Goal: Check status: Check status

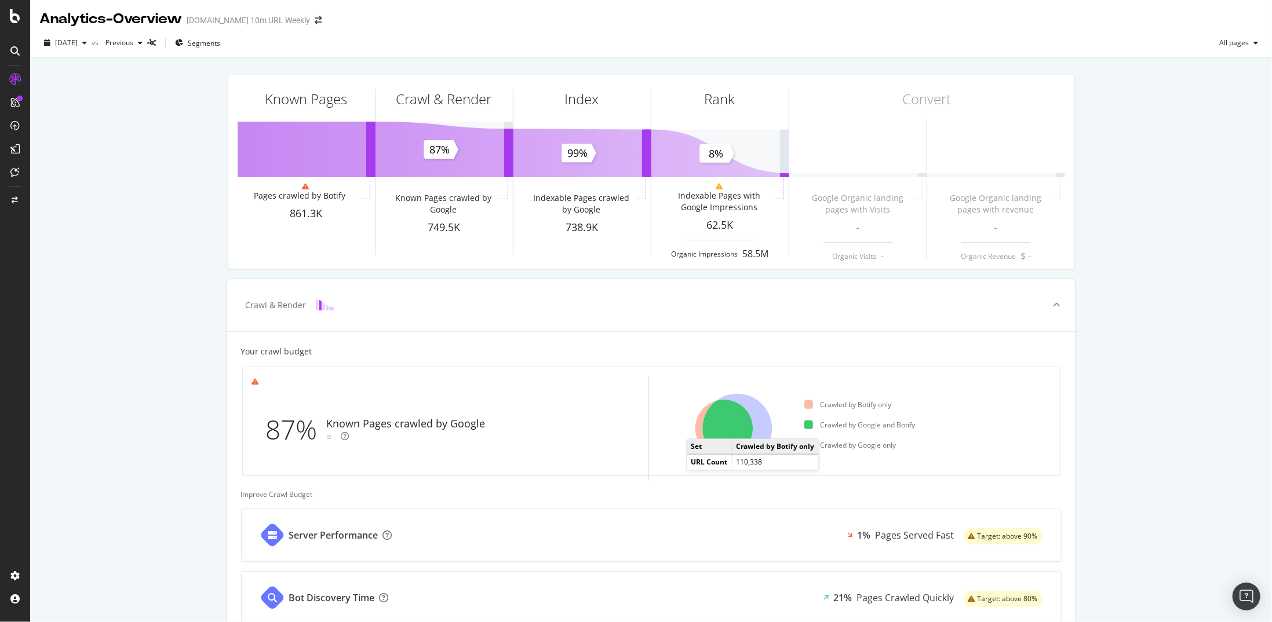
click at [695, 426] on icon at bounding box center [724, 429] width 58 height 58
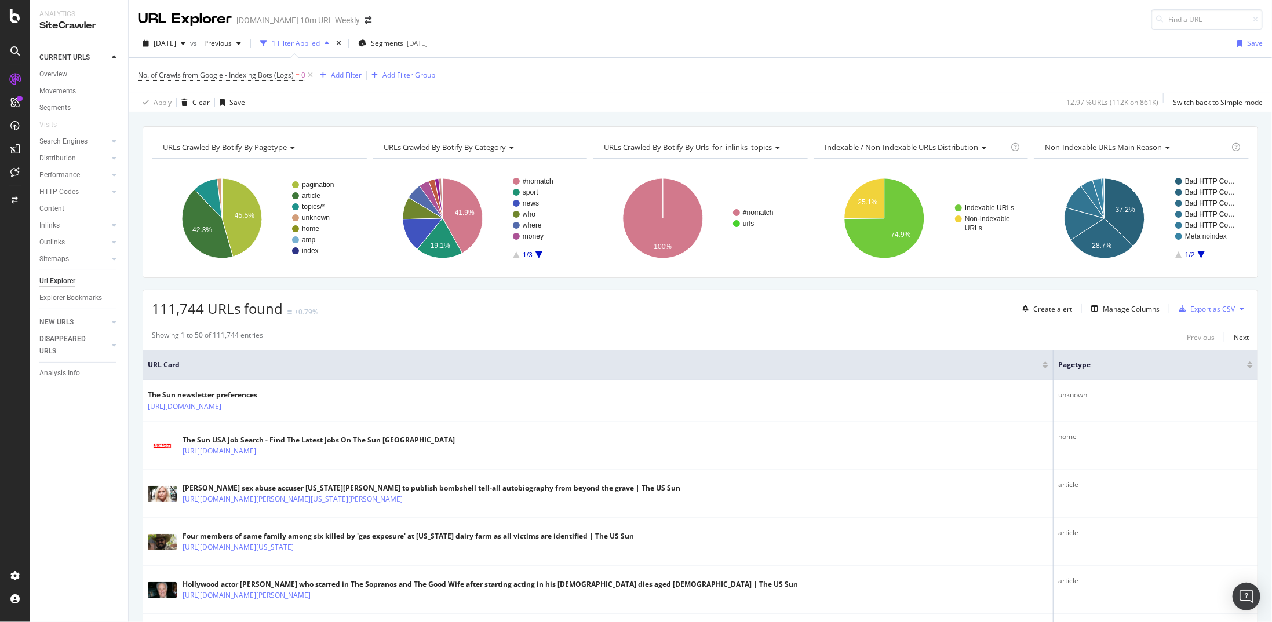
drag, startPoint x: 308, startPoint y: 75, endPoint x: 0, endPoint y: 50, distance: 309.2
click at [308, 75] on icon at bounding box center [310, 76] width 10 height 12
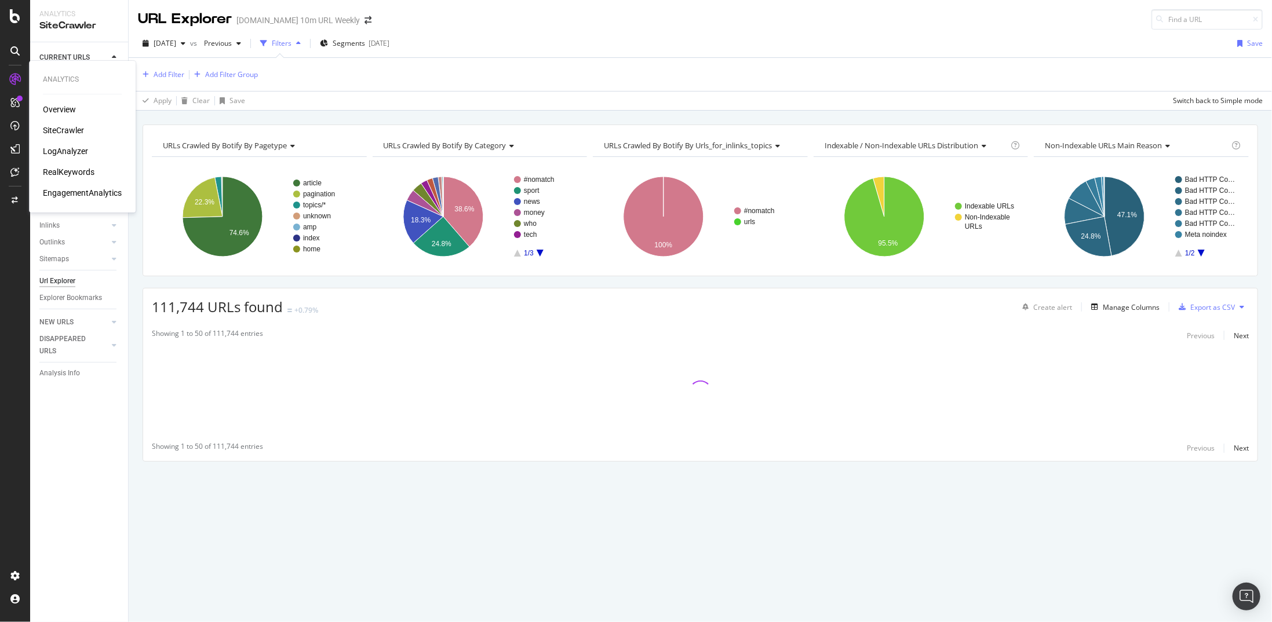
click at [73, 151] on div "LogAnalyzer" at bounding box center [65, 151] width 45 height 12
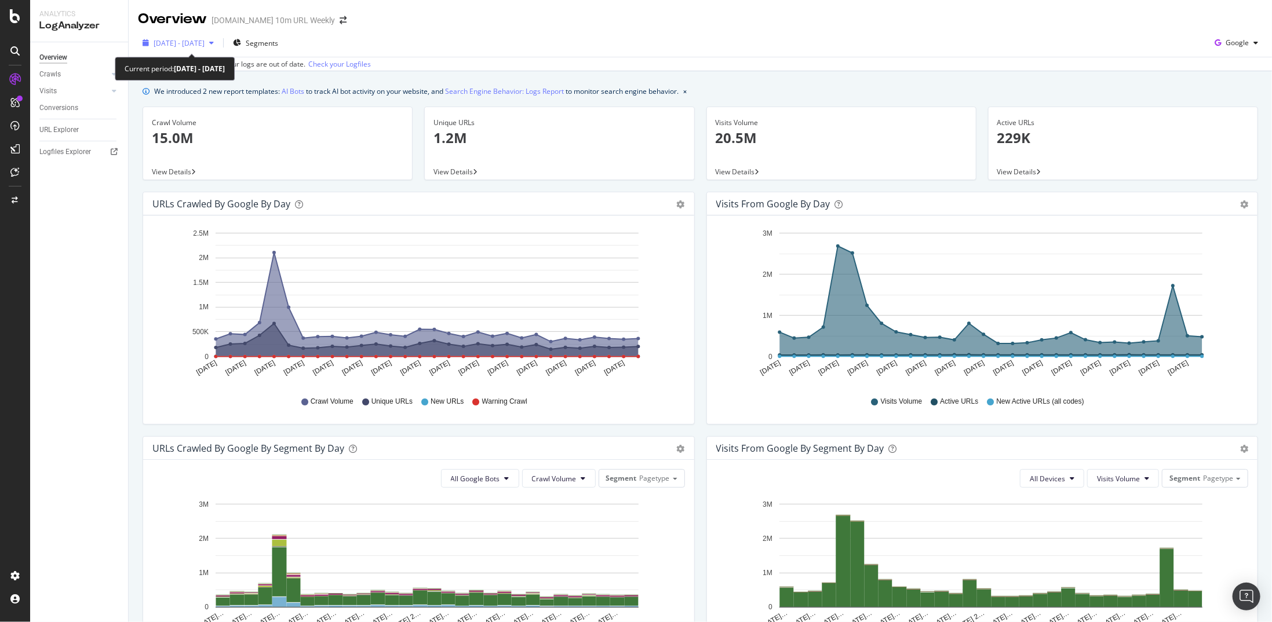
click at [205, 42] on span "[DATE] - [DATE]" at bounding box center [179, 43] width 51 height 10
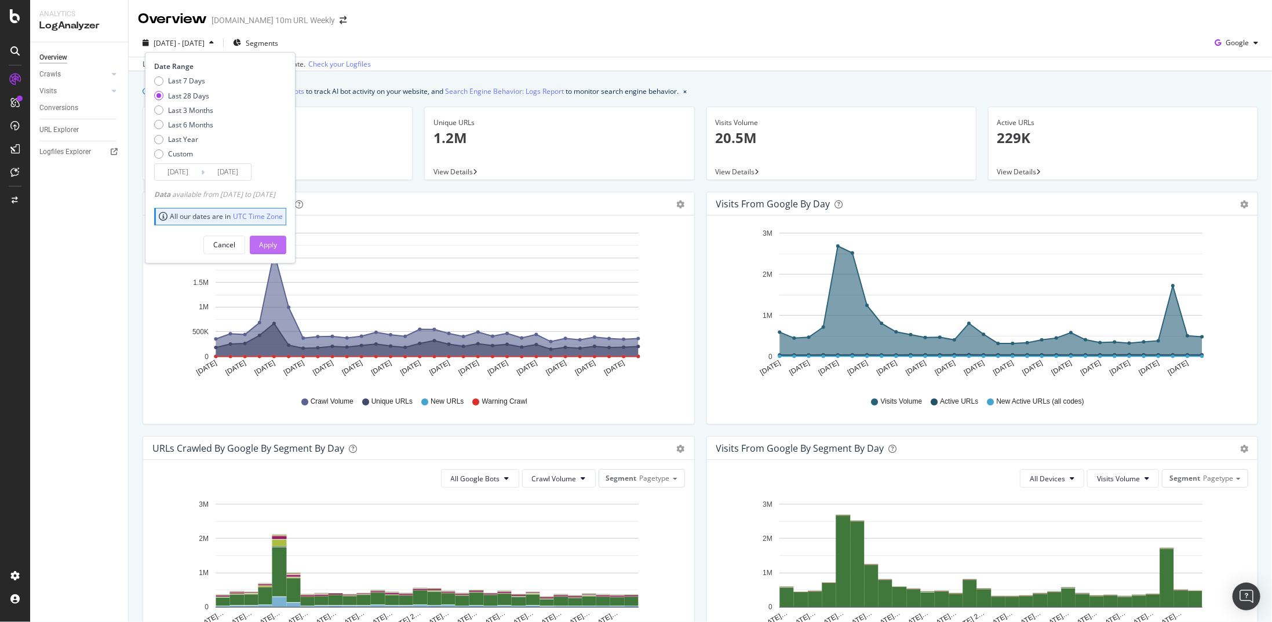
click at [277, 243] on div "Apply" at bounding box center [268, 245] width 18 height 10
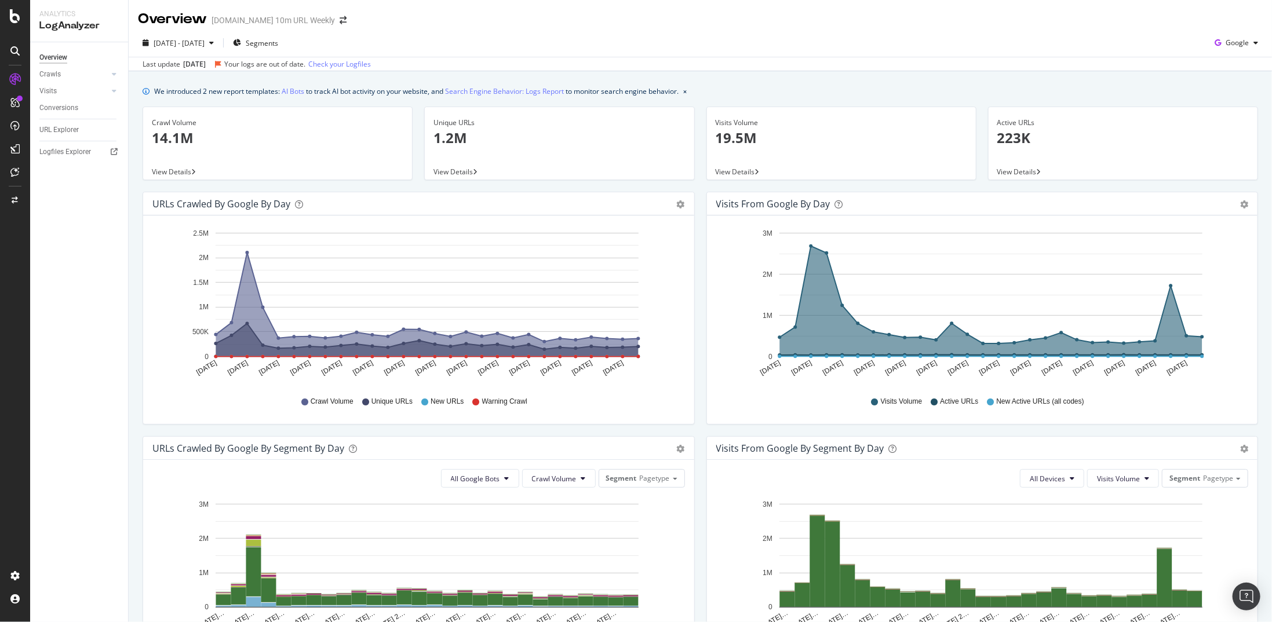
click at [17, 209] on div at bounding box center [15, 200] width 28 height 19
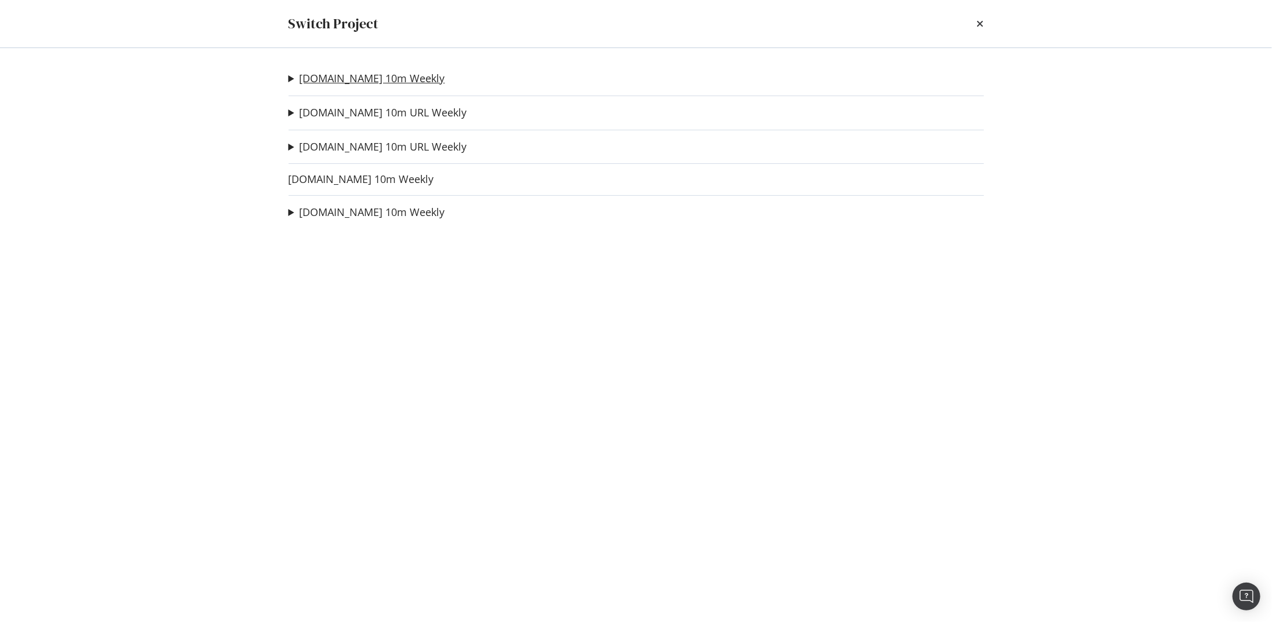
click at [357, 82] on link "[DOMAIN_NAME] 10m Weekly" at bounding box center [372, 78] width 145 height 12
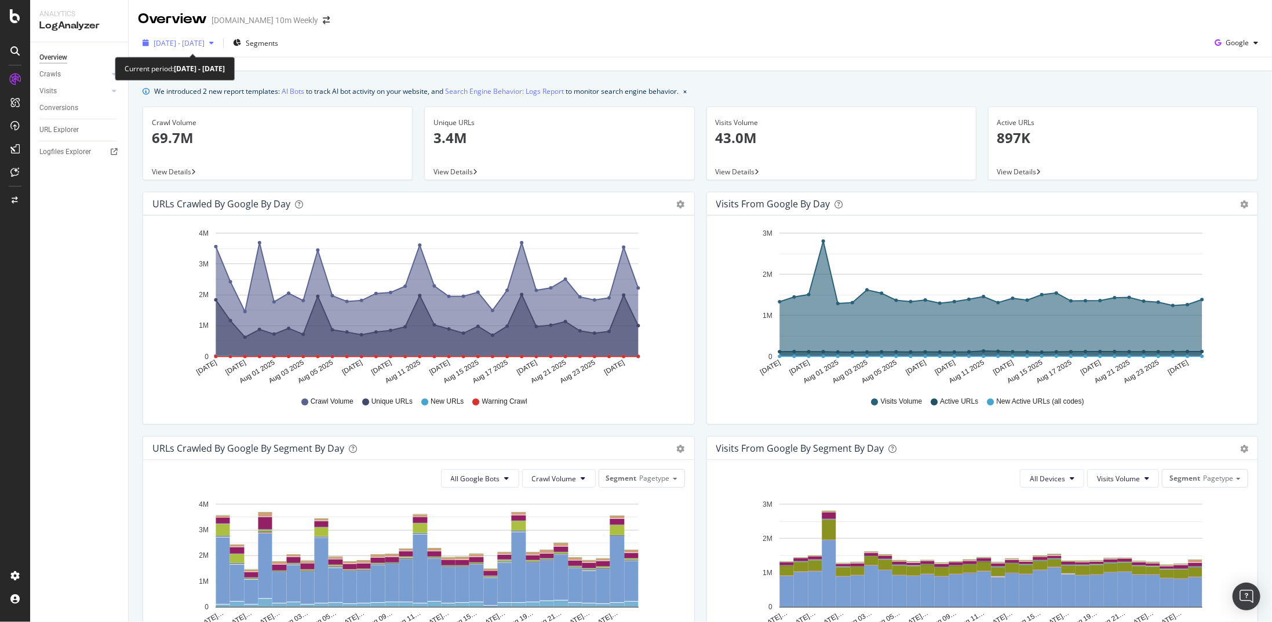
click at [198, 40] on span "[DATE] - [DATE]" at bounding box center [179, 43] width 51 height 10
click at [356, 67] on div "Last update [DATE]" at bounding box center [700, 64] width 1143 height 14
click at [15, 207] on div at bounding box center [15, 200] width 28 height 19
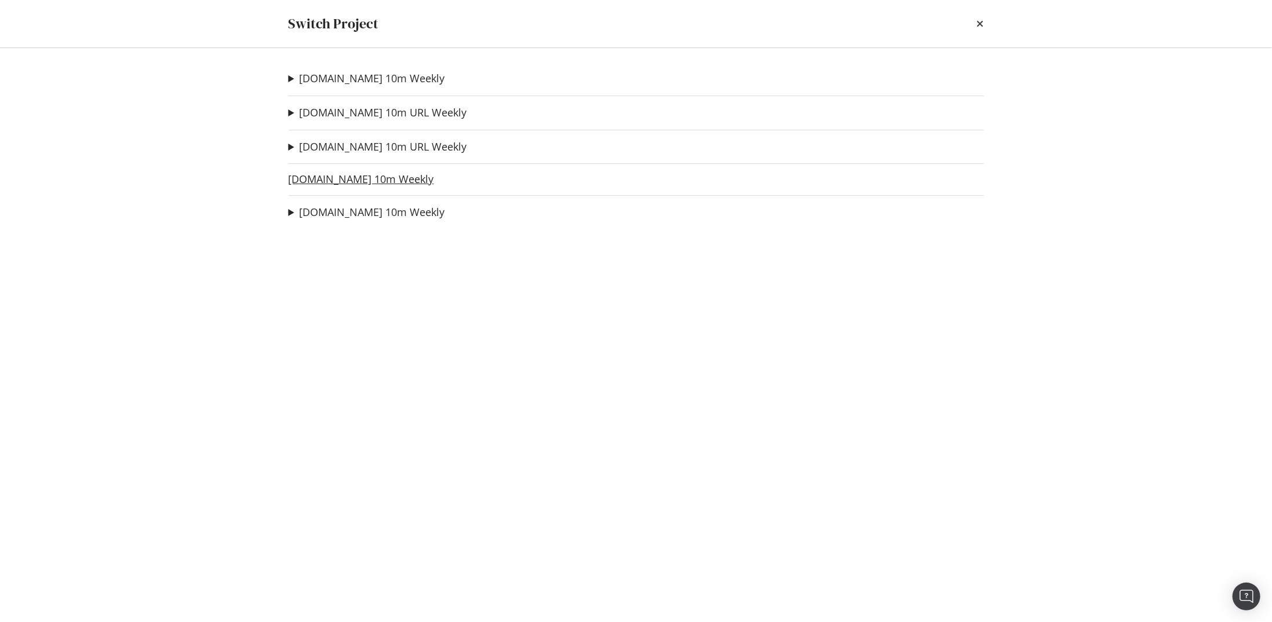
click at [318, 184] on link "[DOMAIN_NAME] 10m Weekly" at bounding box center [361, 179] width 145 height 12
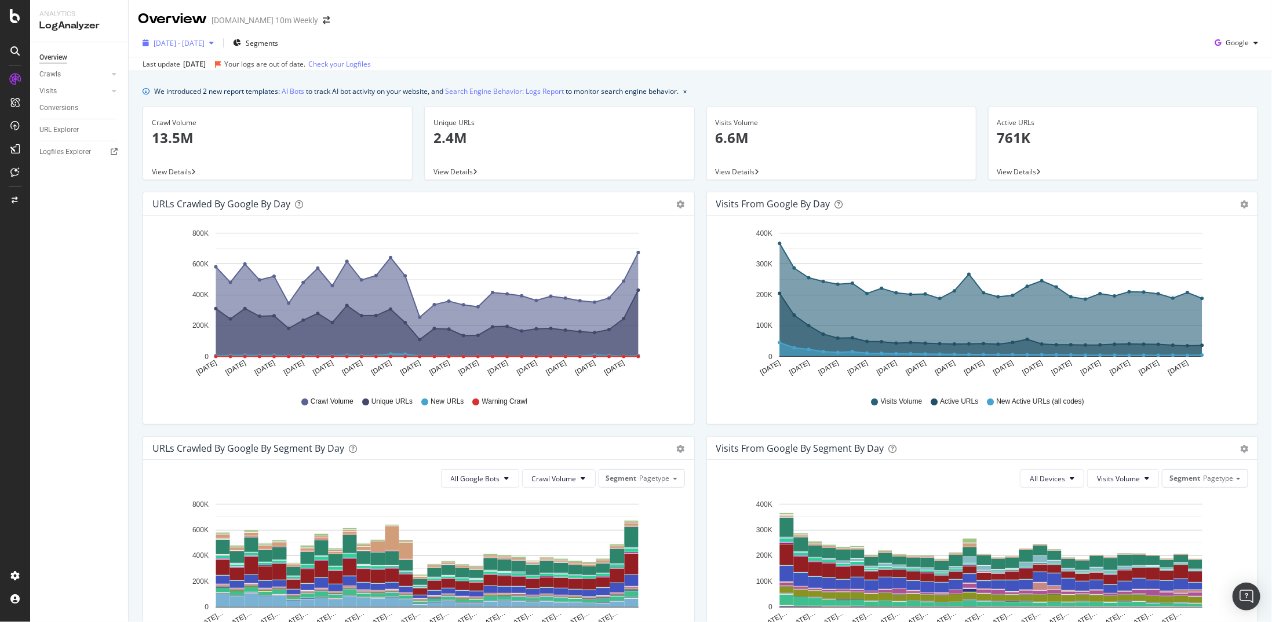
click at [184, 50] on div "[DATE] - [DATE]" at bounding box center [178, 42] width 81 height 17
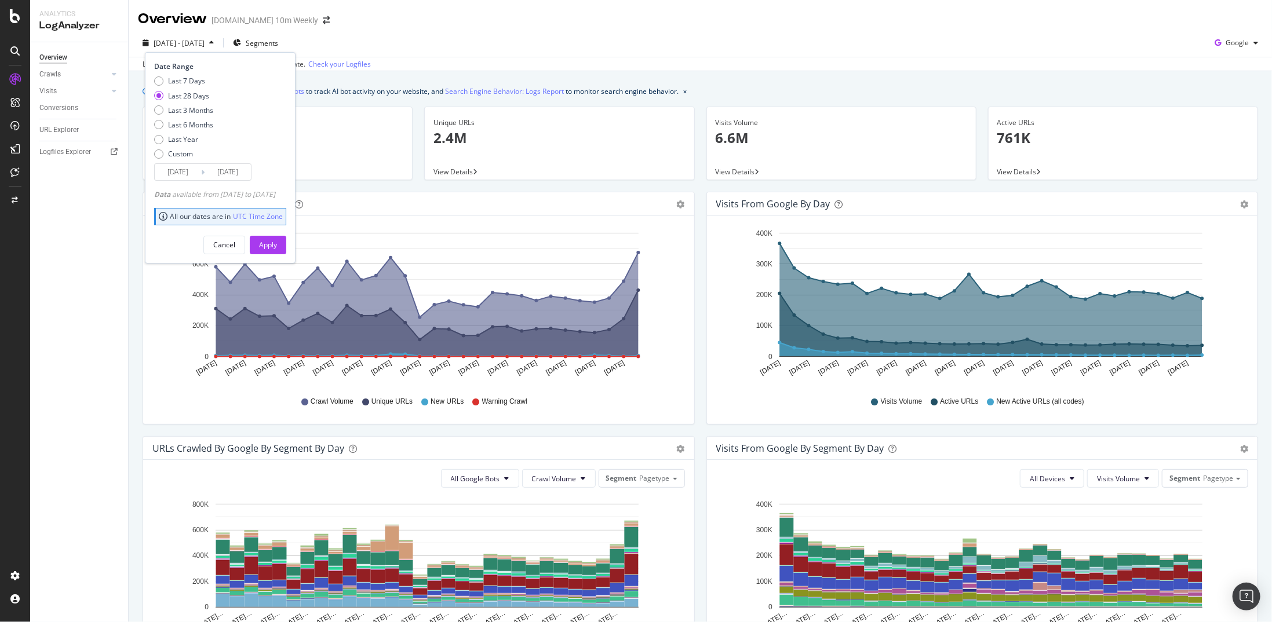
click at [119, 293] on div "Overview Crawls Daily Distribution Segments Distribution HTTP Codes Resources V…" at bounding box center [79, 332] width 98 height 580
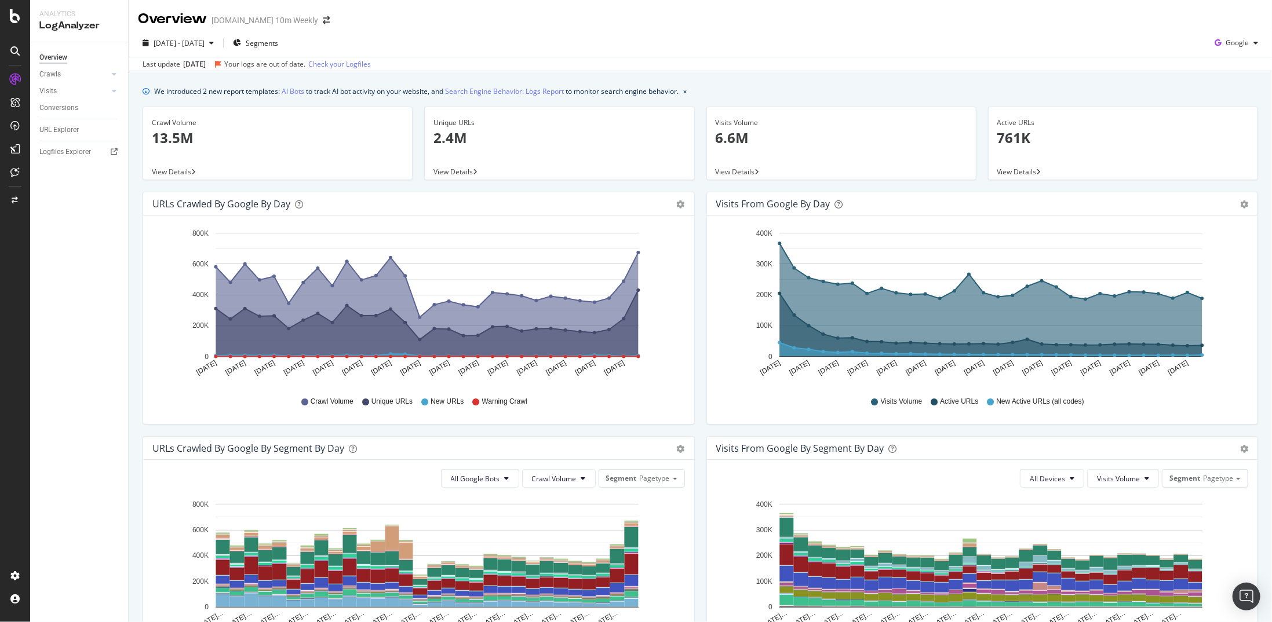
click at [15, 208] on div at bounding box center [15, 200] width 28 height 19
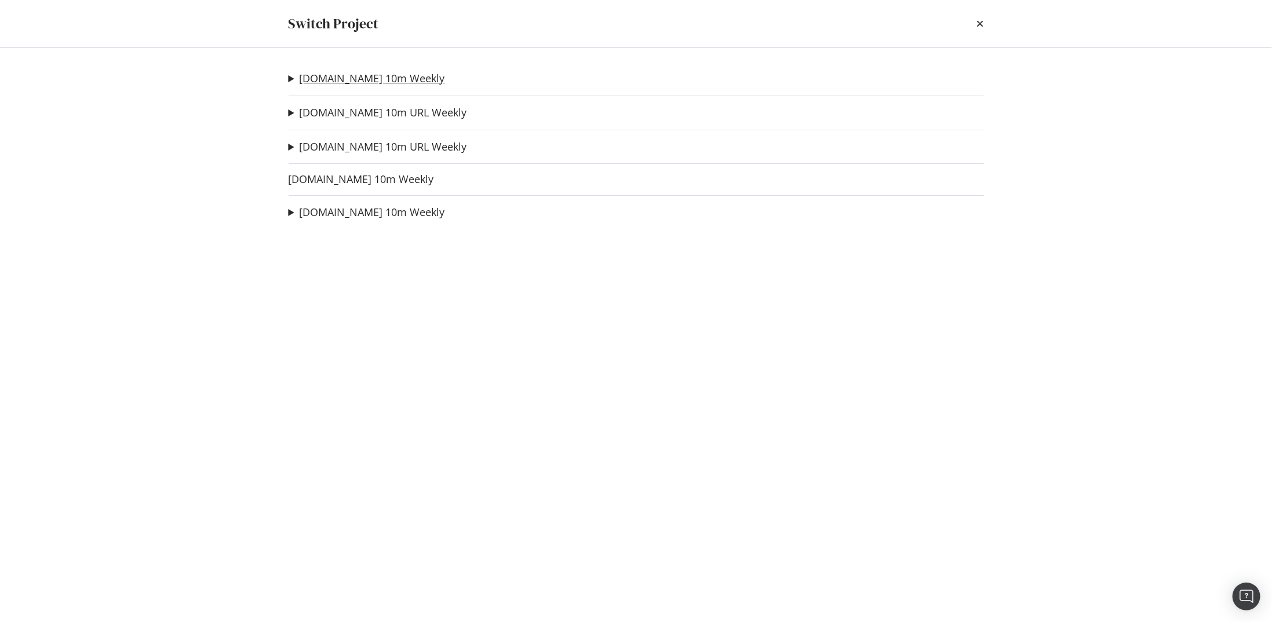
click at [323, 72] on link "[DOMAIN_NAME] 10m Weekly" at bounding box center [372, 78] width 145 height 12
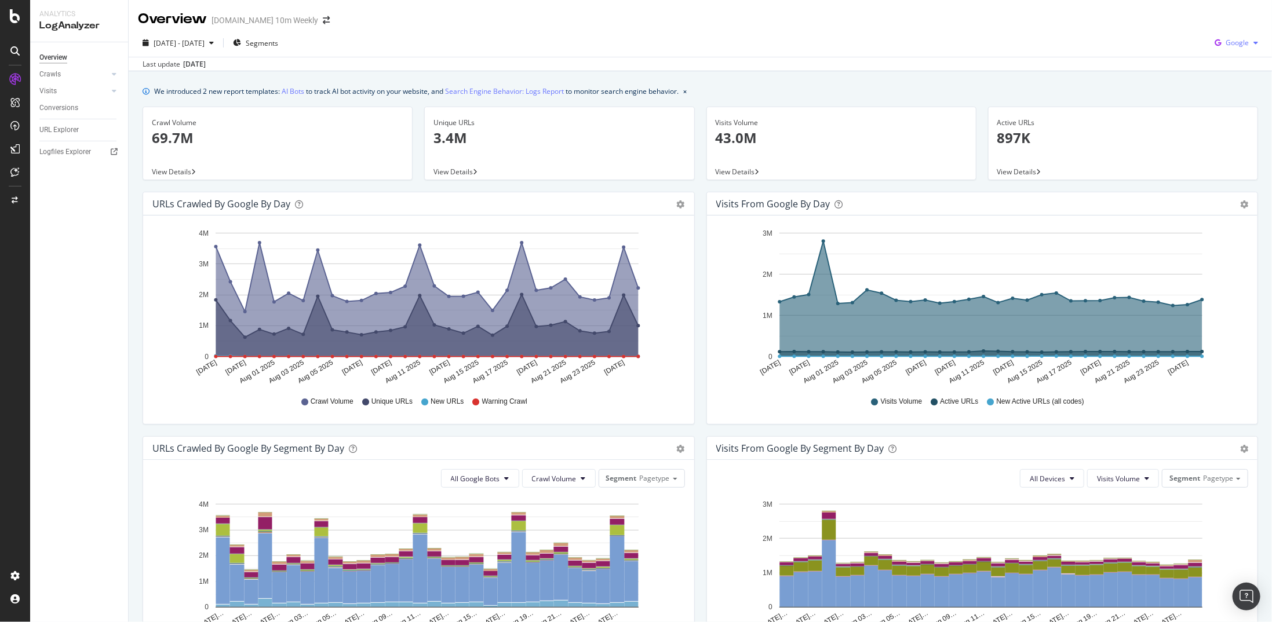
click at [1225, 42] on span "Google" at bounding box center [1236, 43] width 23 height 10
click at [1224, 113] on div "OpenAI" at bounding box center [1228, 108] width 80 height 17
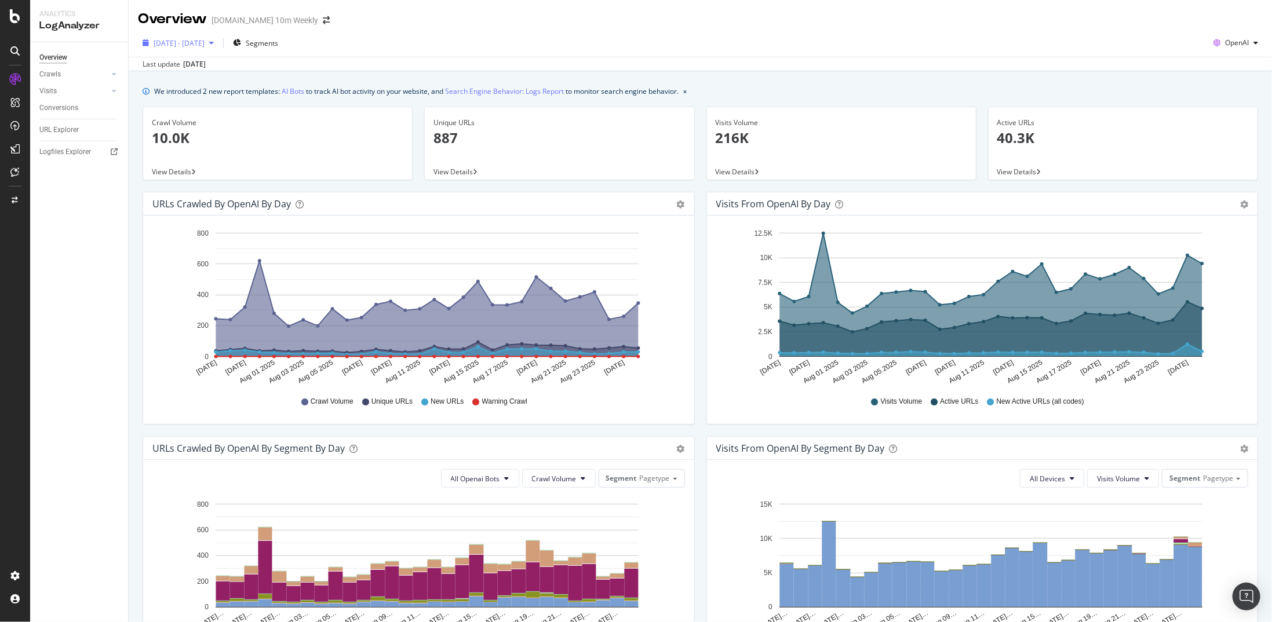
click at [190, 34] on button "[DATE] - [DATE]" at bounding box center [178, 43] width 81 height 19
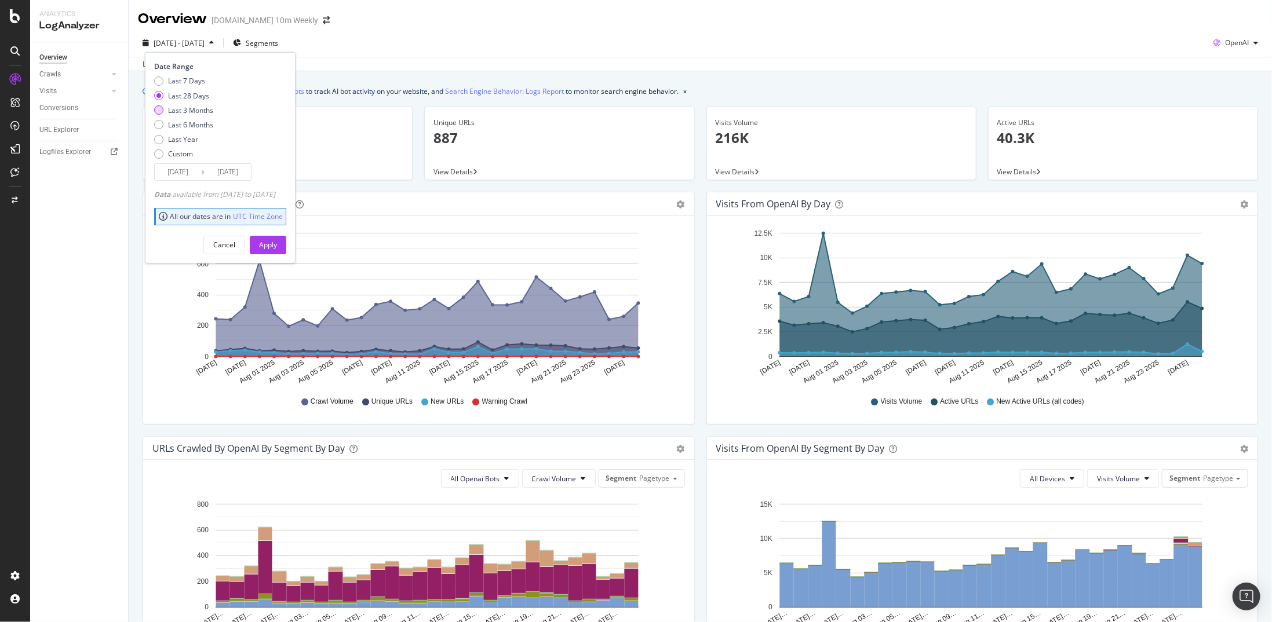
click at [182, 107] on div "Last 3 Months" at bounding box center [190, 110] width 45 height 10
type input "[DATE]"
click at [277, 238] on div "Apply" at bounding box center [268, 244] width 18 height 17
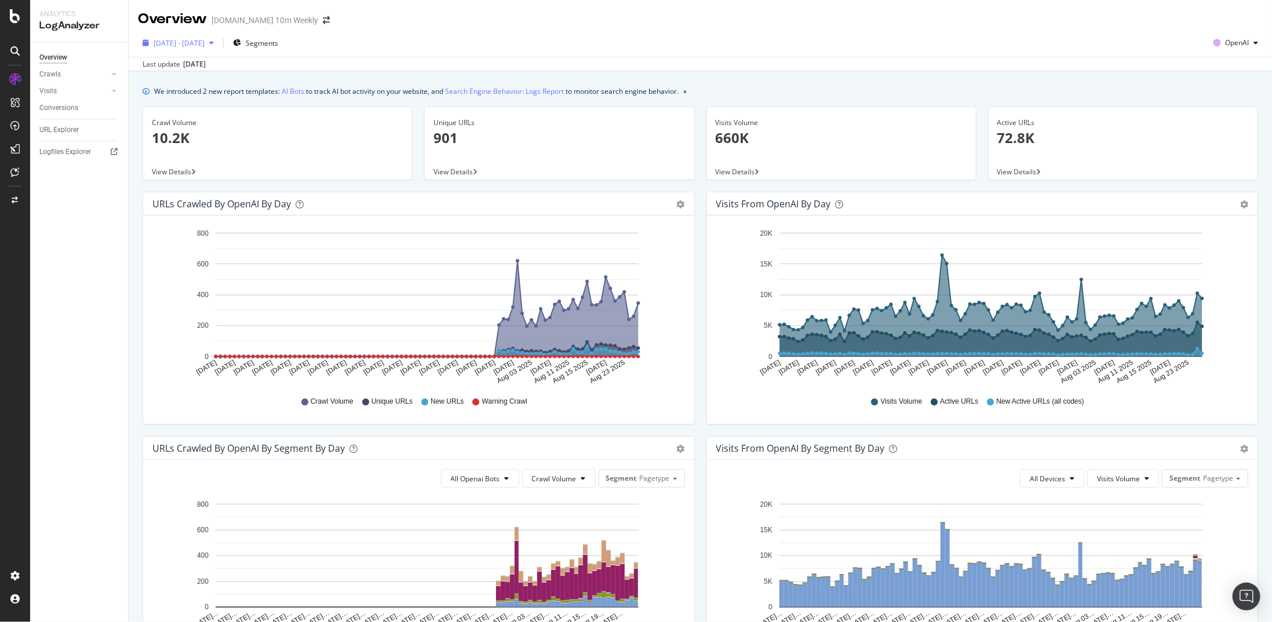
click at [205, 46] on span "[DATE] - [DATE]" at bounding box center [179, 43] width 51 height 10
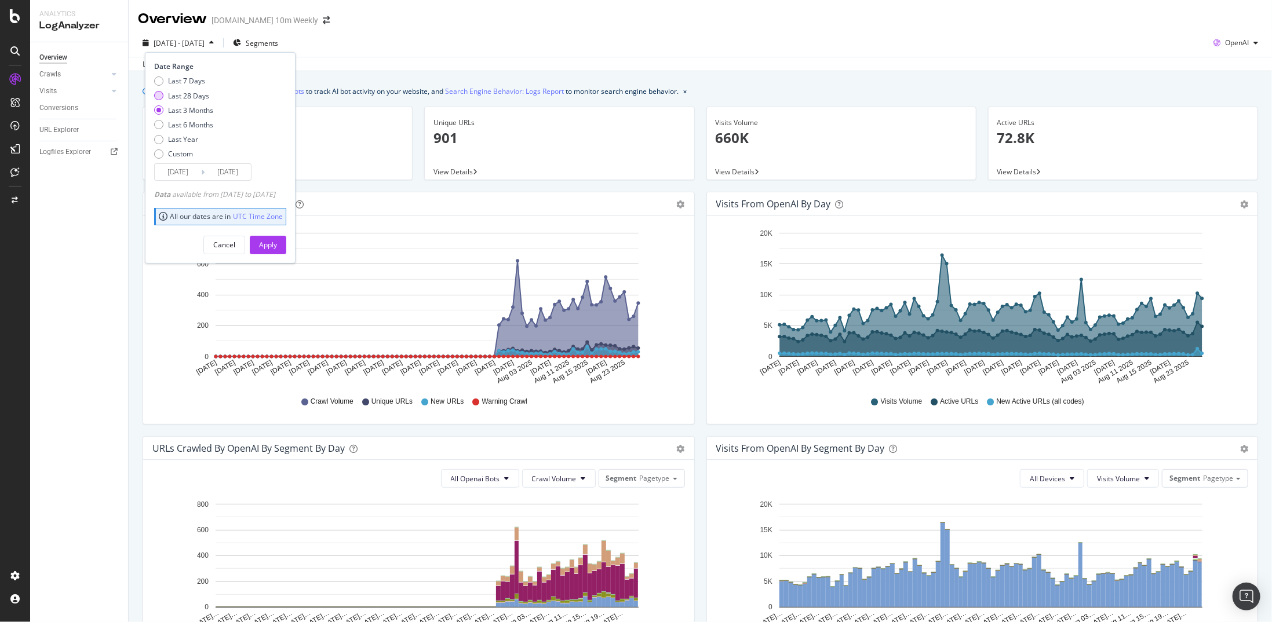
click at [194, 96] on div "Last 28 Days" at bounding box center [188, 96] width 41 height 10
type input "[DATE]"
click at [277, 240] on div "Apply" at bounding box center [268, 245] width 18 height 10
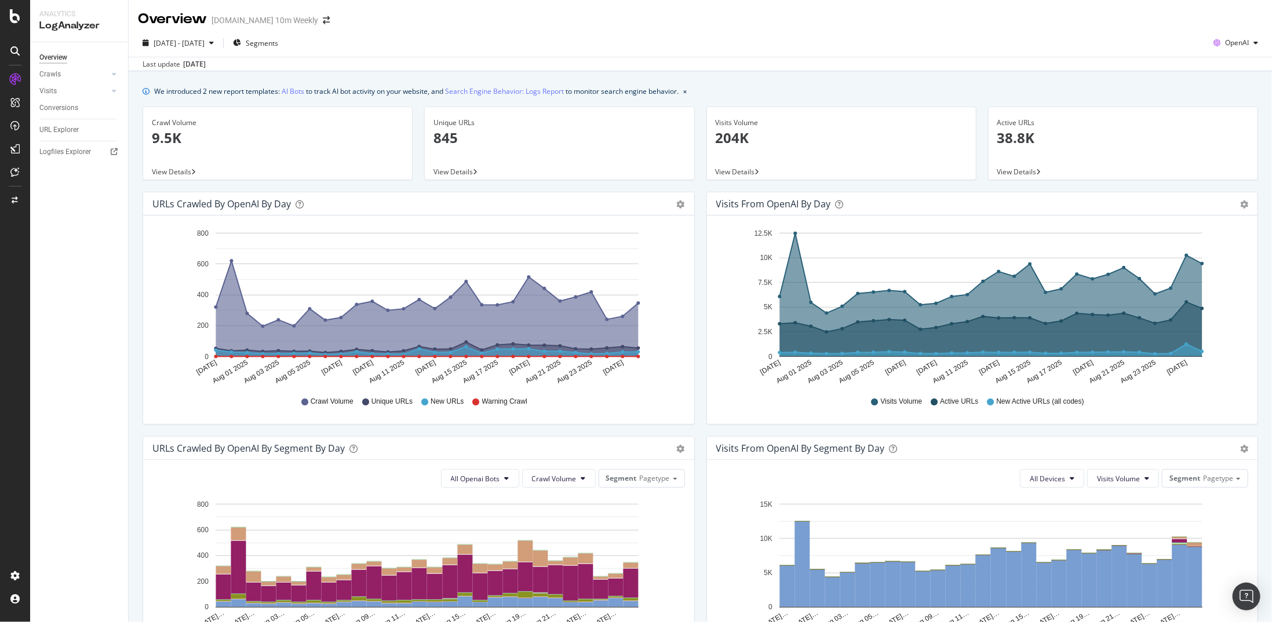
click at [1233, 63] on div "Last update [DATE]" at bounding box center [700, 64] width 1143 height 14
click at [1230, 49] on div "OpenAI" at bounding box center [1236, 42] width 54 height 17
click at [1217, 64] on span "Google" at bounding box center [1236, 66] width 43 height 10
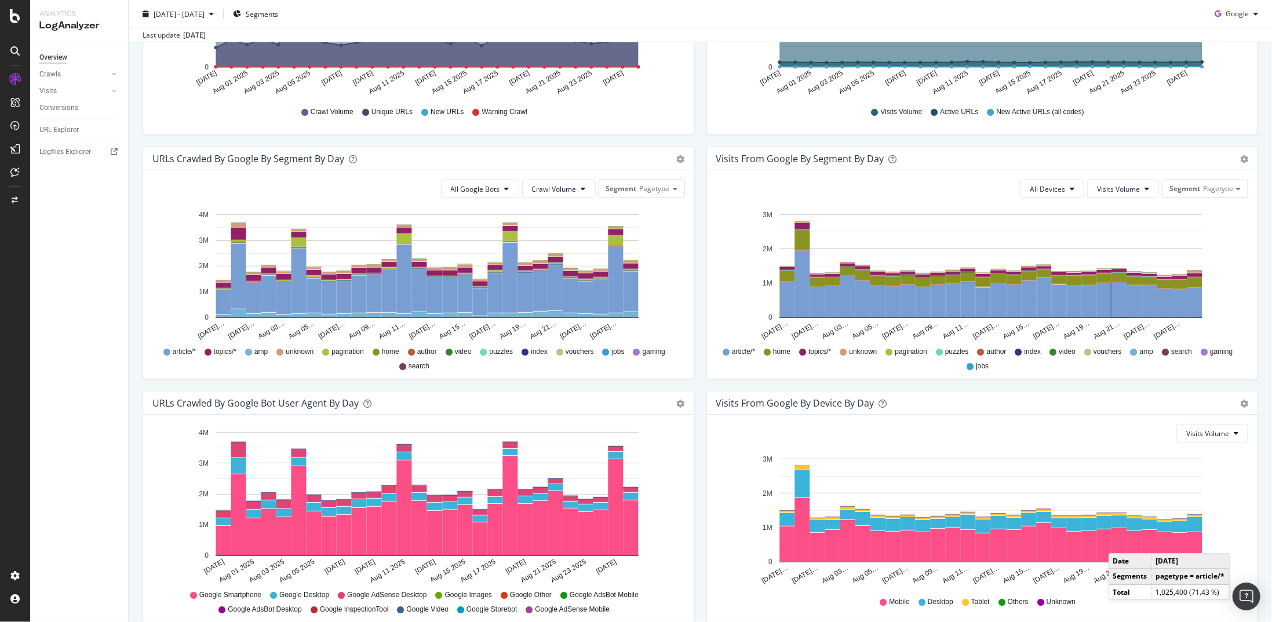
scroll to position [342, 0]
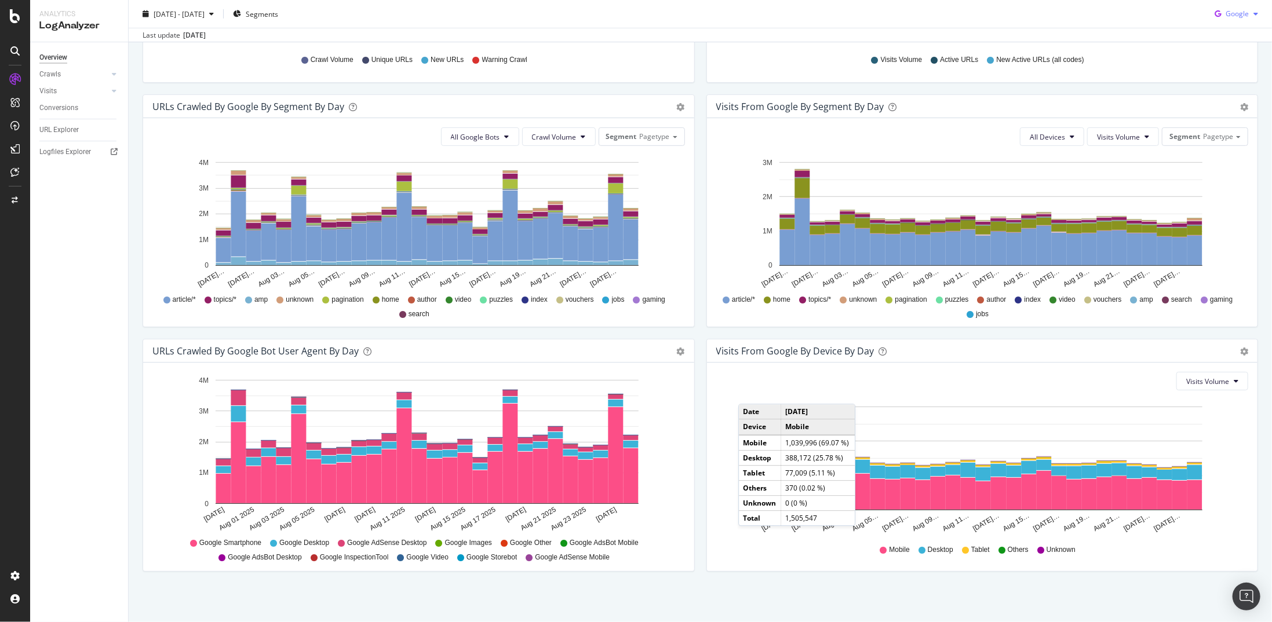
click at [1230, 19] on div "Google" at bounding box center [1236, 13] width 53 height 17
click at [1224, 82] on span "OpenAI" at bounding box center [1237, 80] width 43 height 10
